Goal: Use online tool/utility

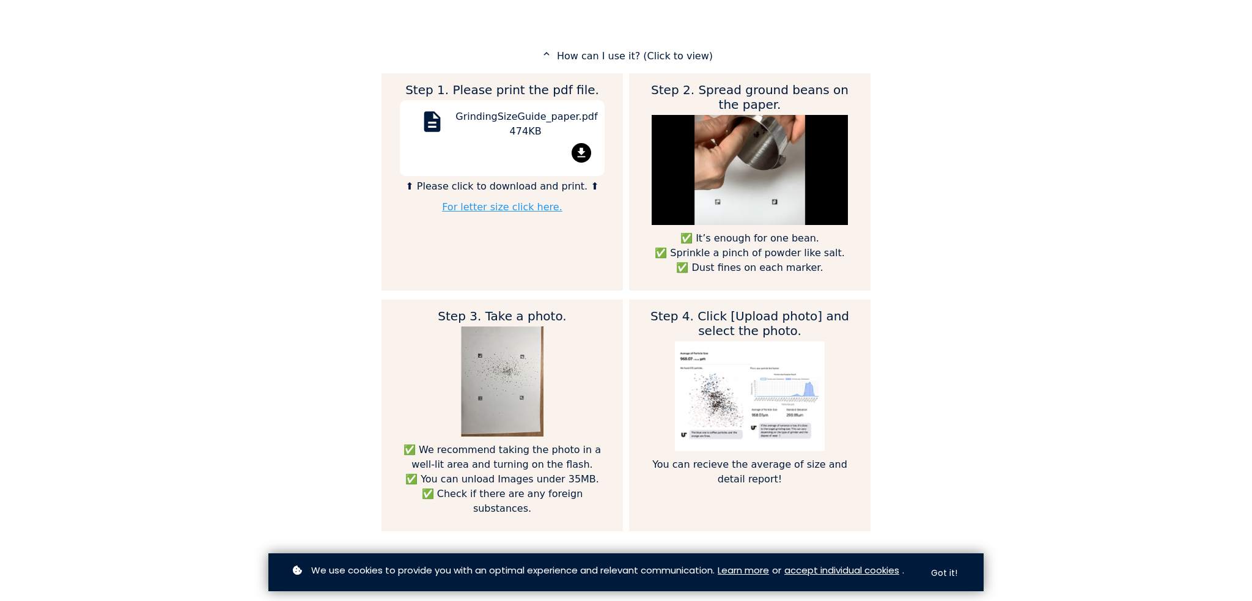
scroll to position [550, 0]
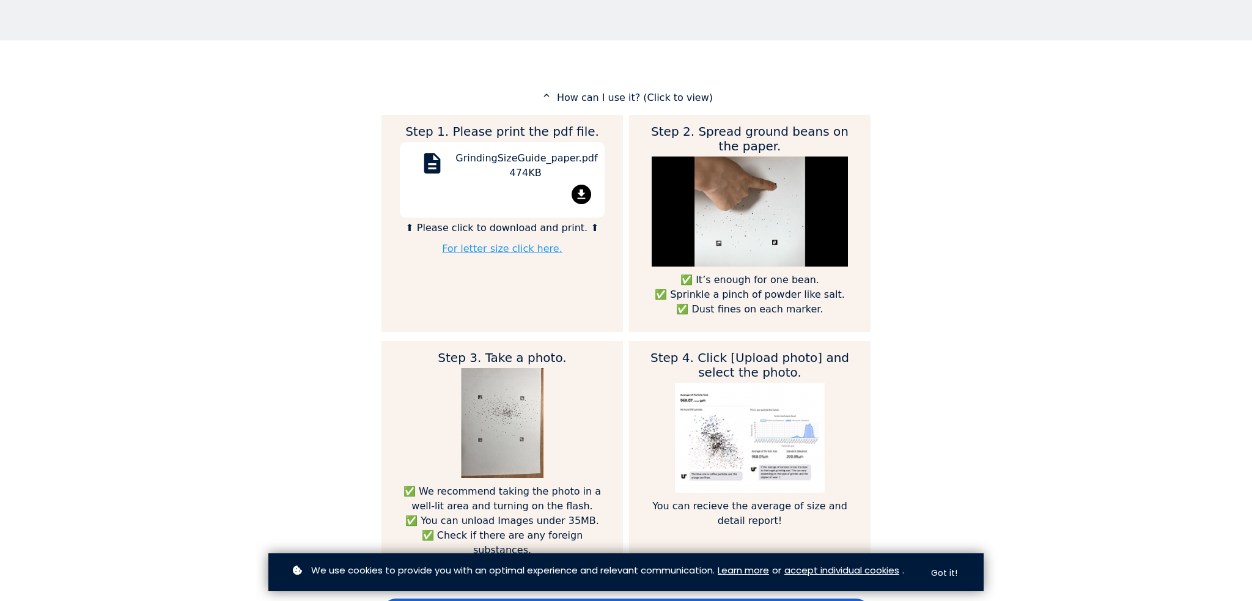
drag, startPoint x: 509, startPoint y: 386, endPoint x: 364, endPoint y: 381, distance: 144.3
click at [364, 381] on div "Home Courses About us Tools Sign in" at bounding box center [626, 300] width 1252 height 601
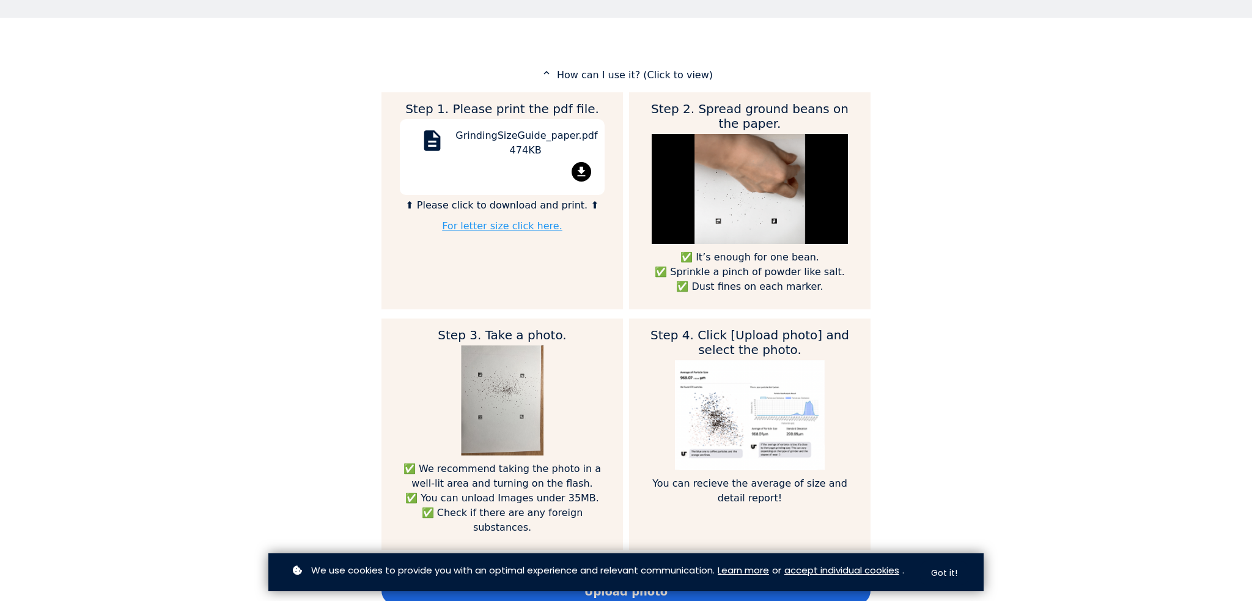
scroll to position [672, 0]
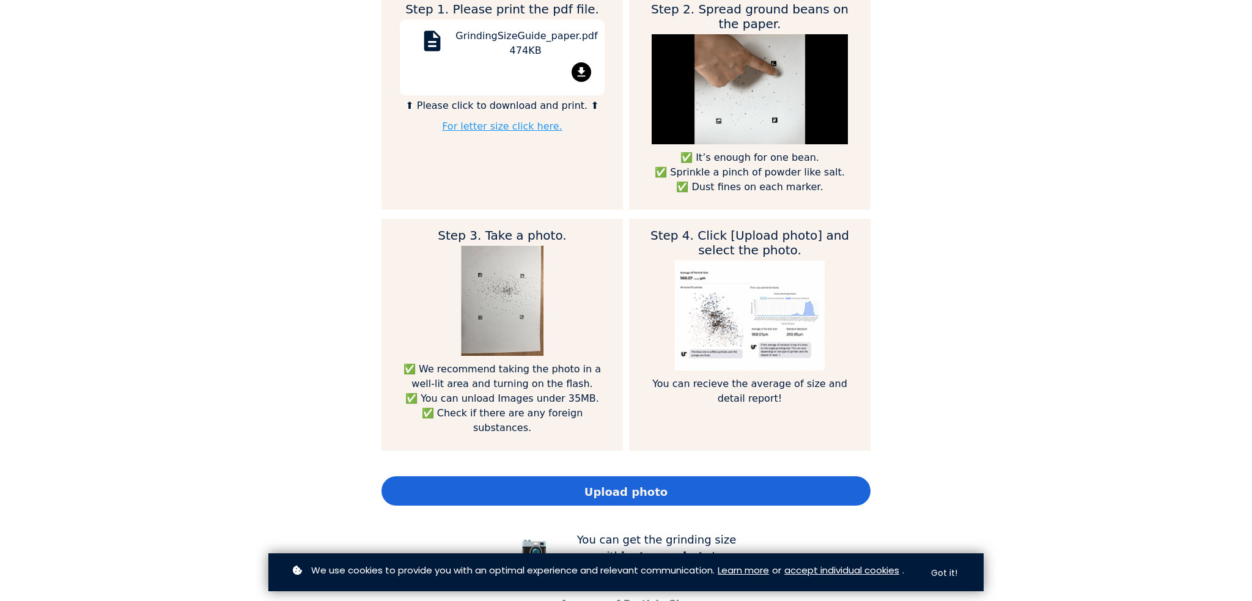
click at [577, 460] on div "Step 1. Please print the pdf file. description GrindingSizeGuide_paper.pdf 474K…" at bounding box center [625, 234] width 489 height 483
click at [573, 476] on div "Upload photo" at bounding box center [625, 490] width 489 height 29
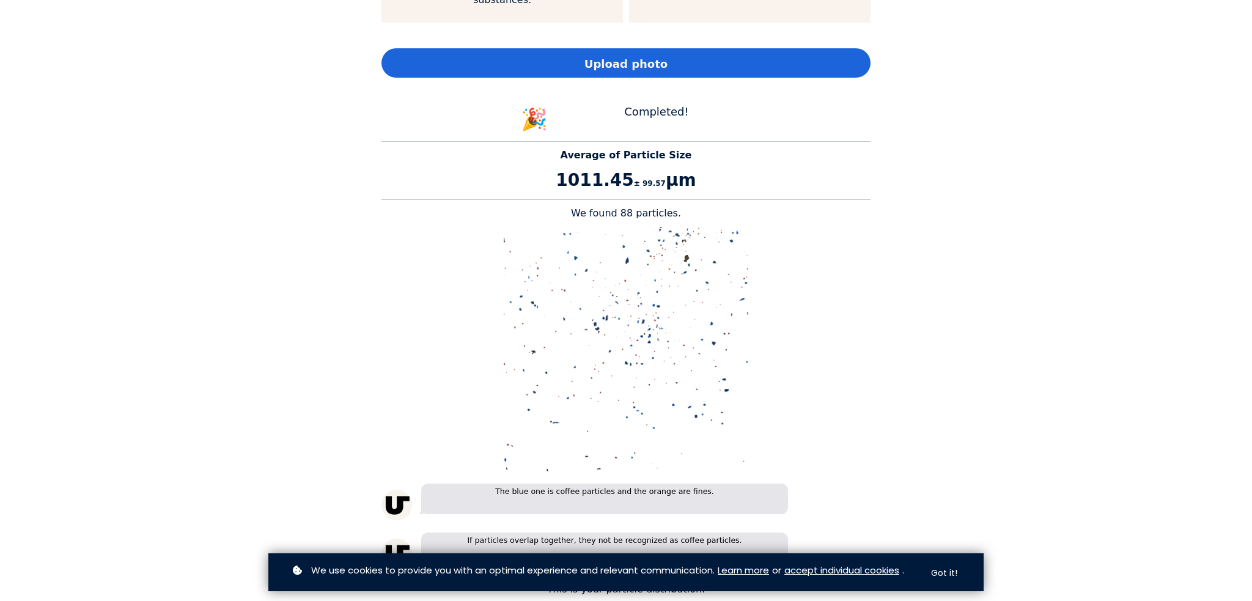
scroll to position [1100, 0]
click at [619, 56] on span "Upload photo" at bounding box center [625, 64] width 83 height 17
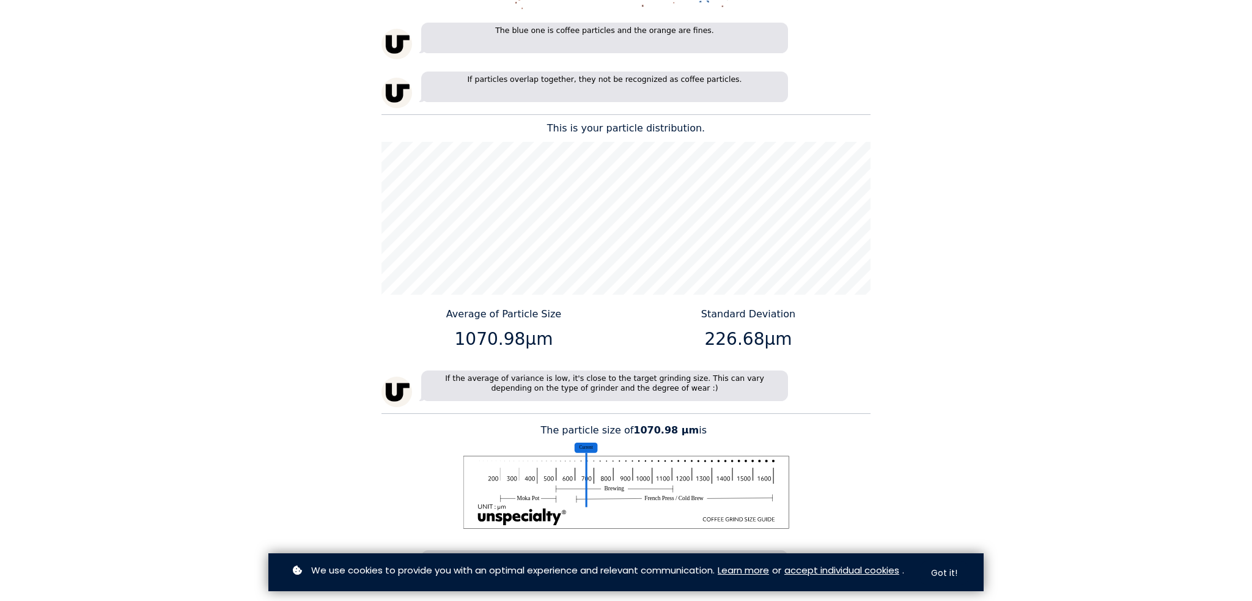
scroll to position [1650, 0]
